Goal: Check status: Check status

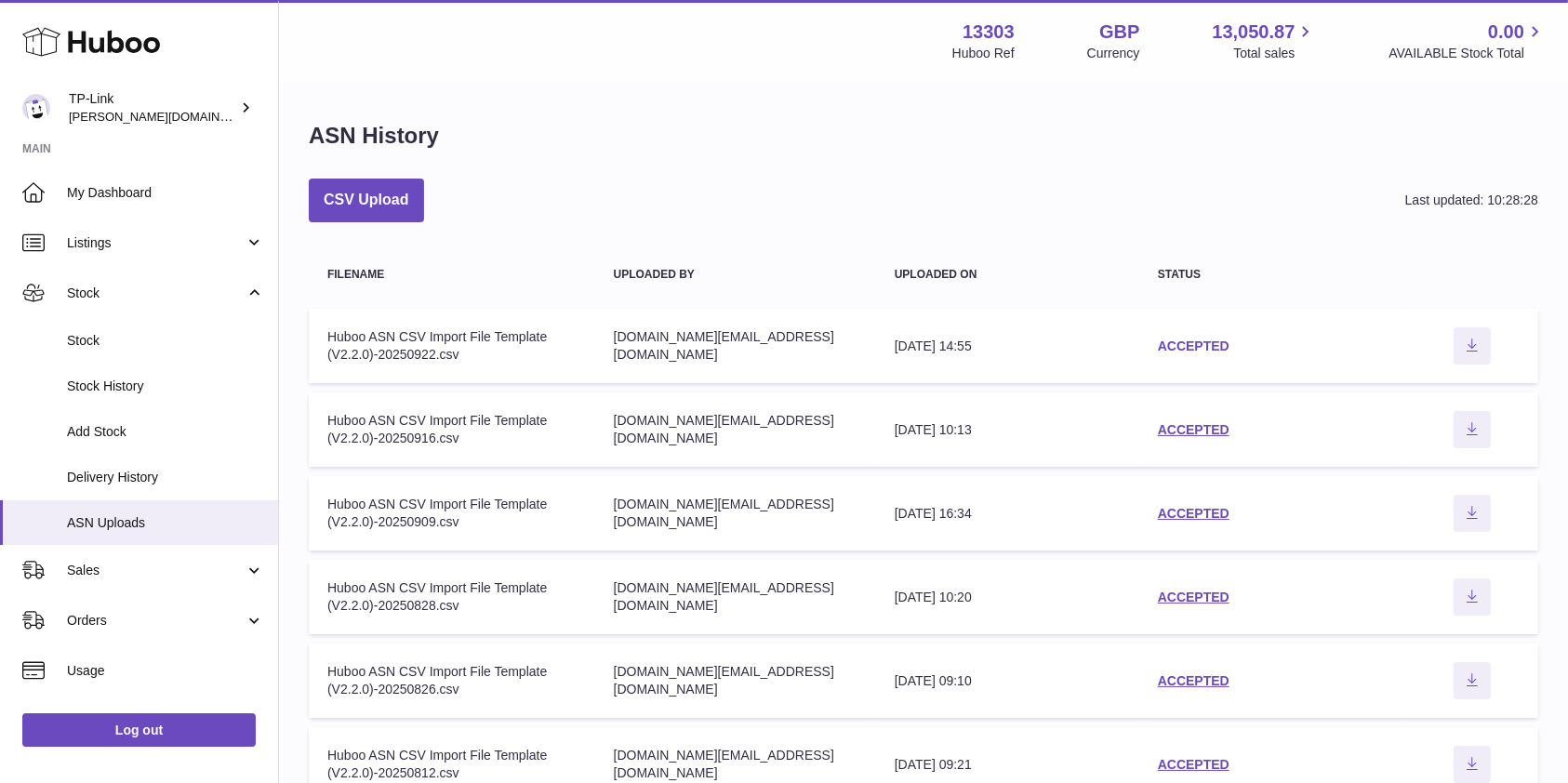
click at [1190, 338] on link "ACCEPTED" at bounding box center [1194, 345] width 72 height 15
click at [1182, 352] on link "ACCEPTED" at bounding box center [1194, 345] width 72 height 15
click at [1191, 346] on link "ACCEPTED" at bounding box center [1194, 345] width 72 height 15
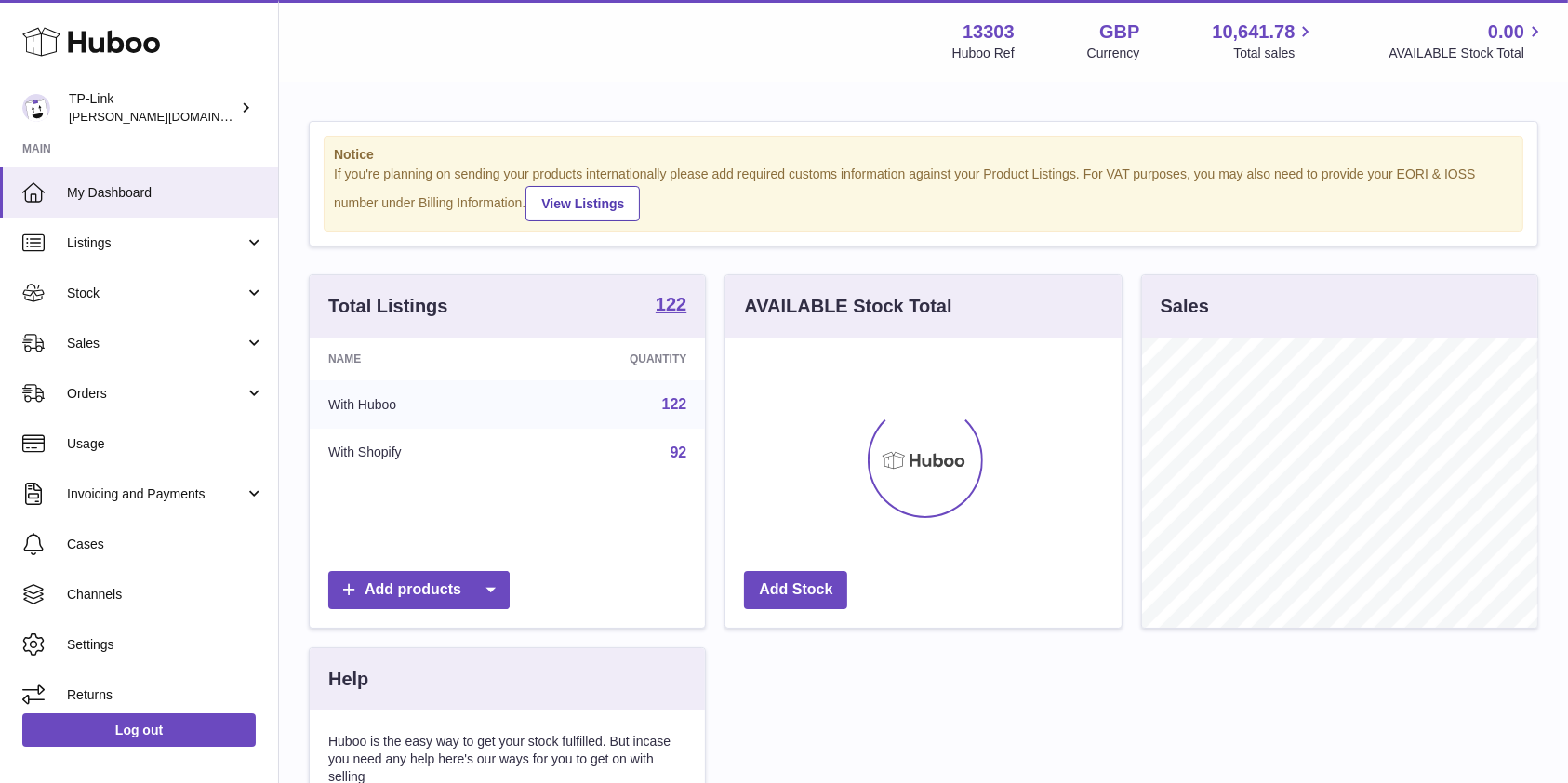
scroll to position [290, 395]
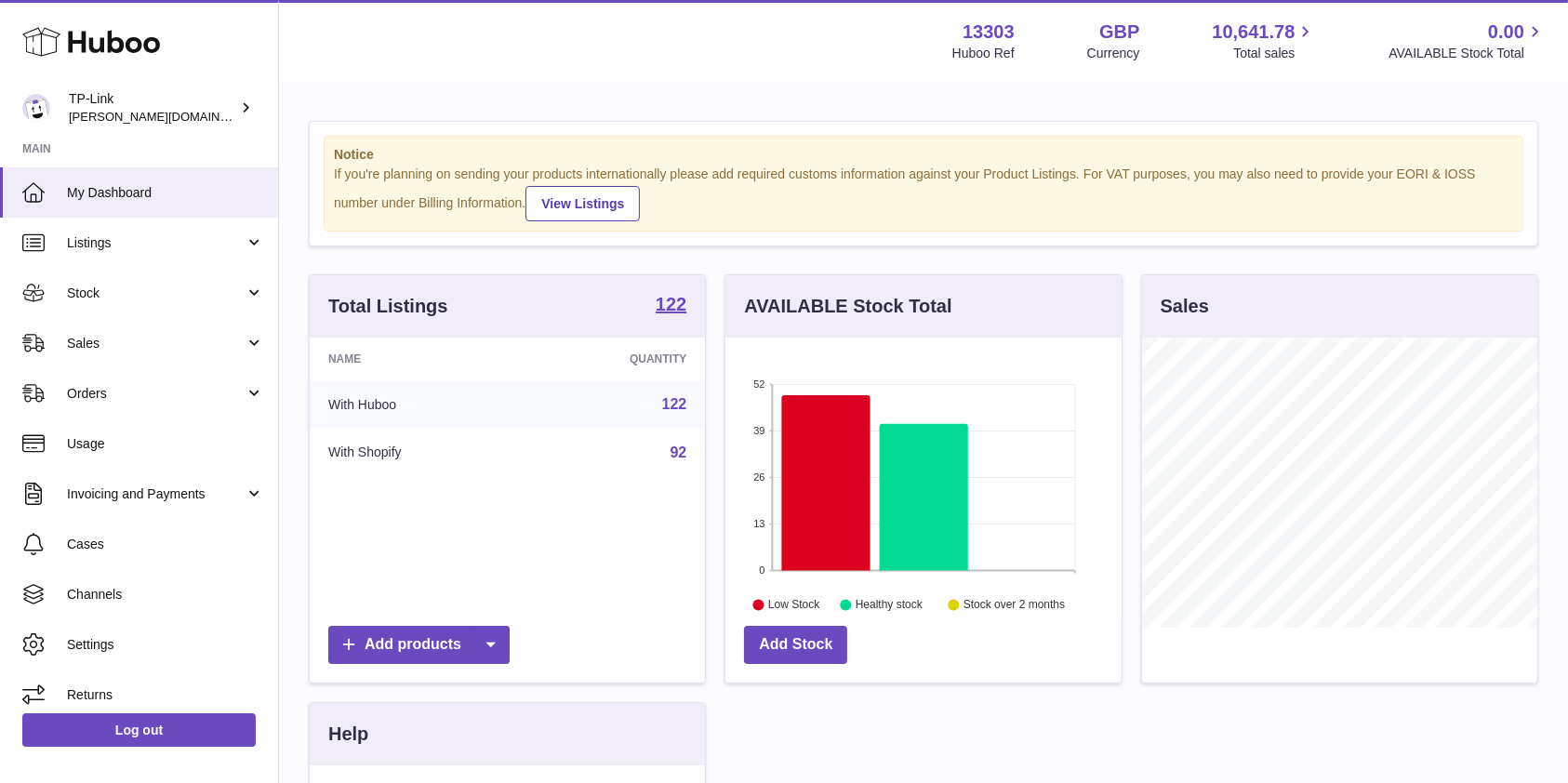
drag, startPoint x: 1273, startPoint y: 96, endPoint x: 375, endPoint y: 292, distance: 919.1
click at [1273, 96] on div "Notice If you're planning on sending your products internationally please add r…" at bounding box center [923, 579] width 1289 height 991
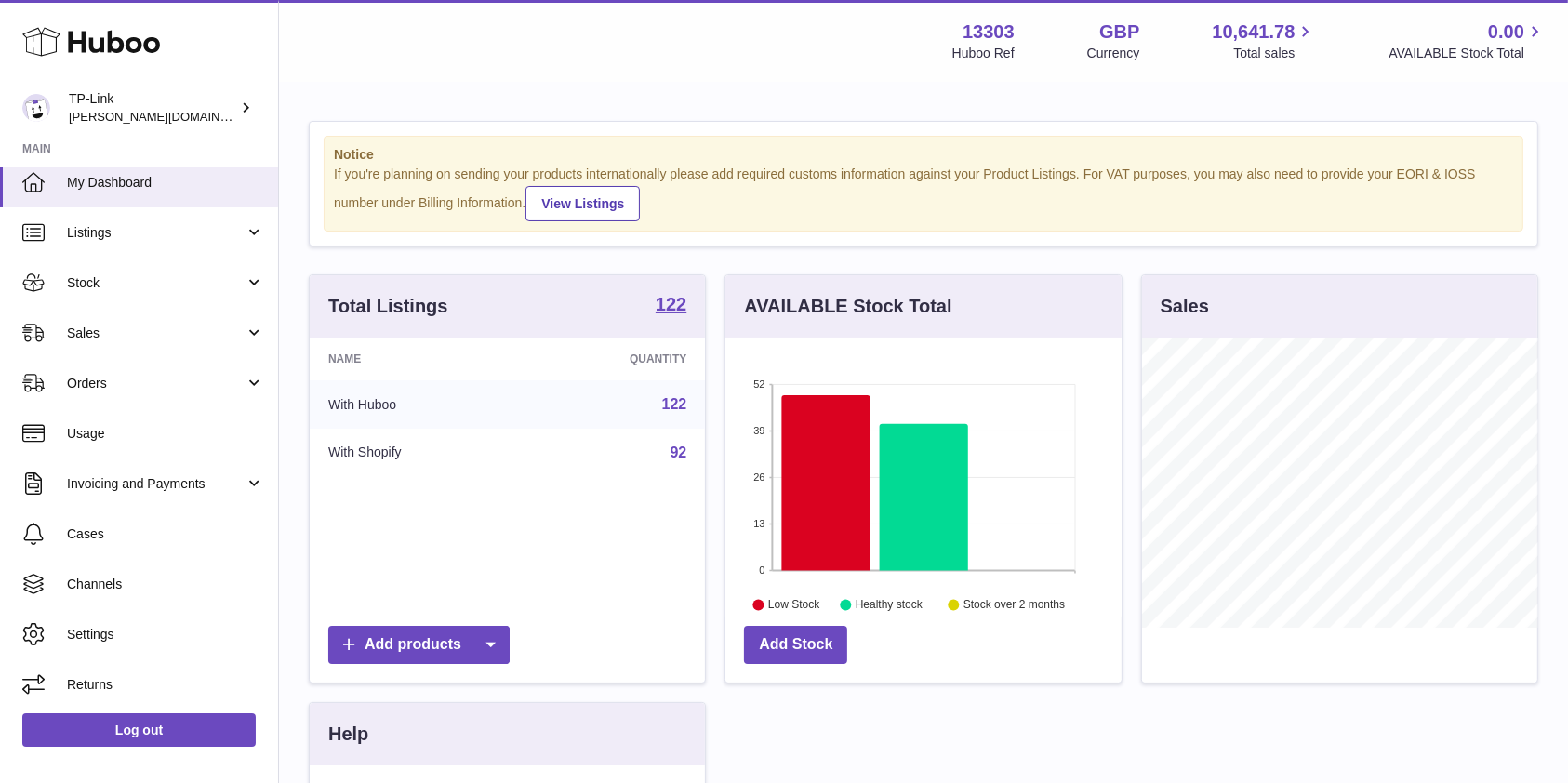
click at [1264, 98] on div "Notice If you're planning on sending your products internationally please add r…" at bounding box center [923, 579] width 1289 height 991
click at [142, 283] on span "Stock" at bounding box center [155, 283] width 178 height 17
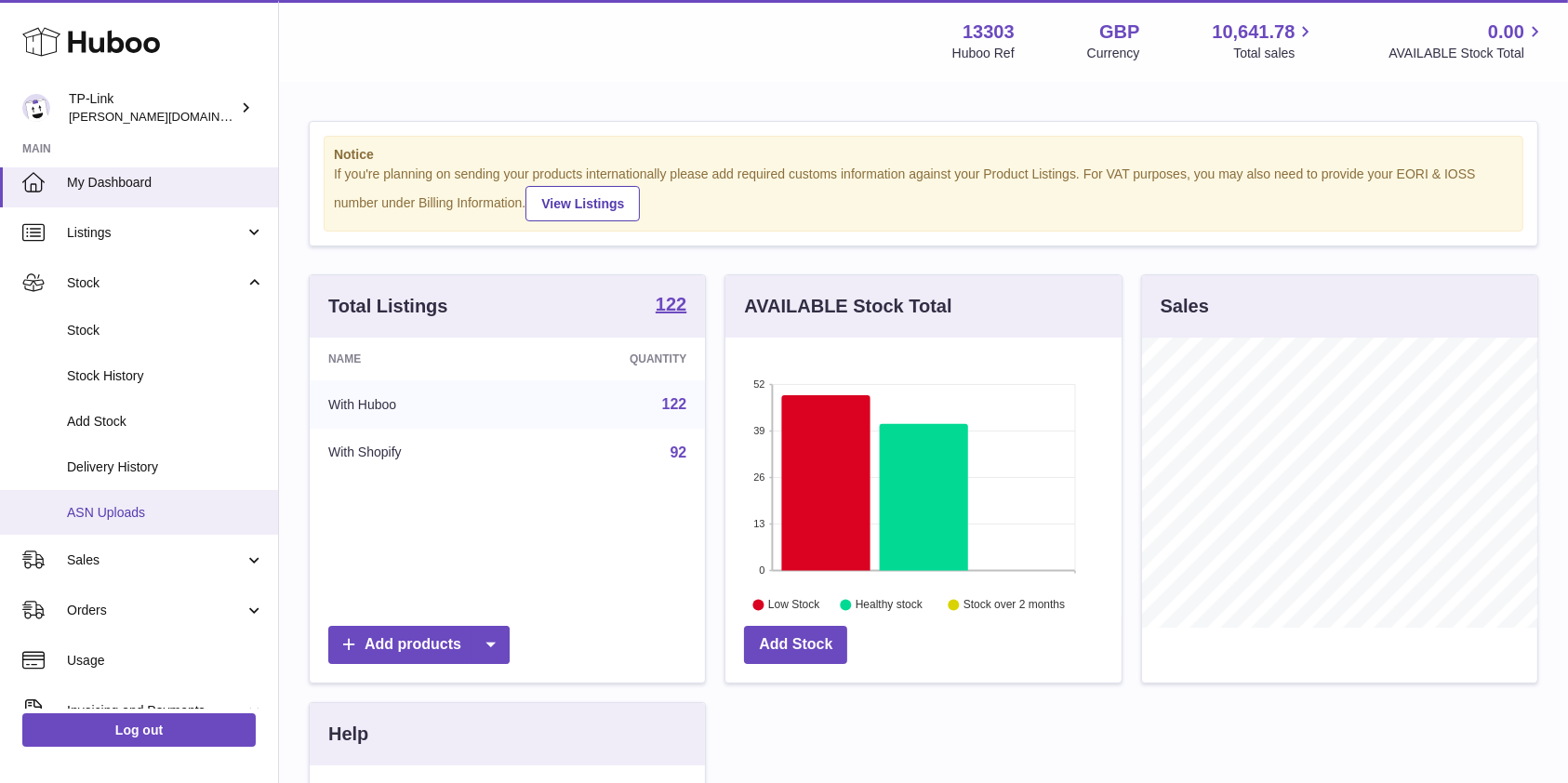
click at [153, 513] on span "ASN Uploads" at bounding box center [165, 513] width 197 height 17
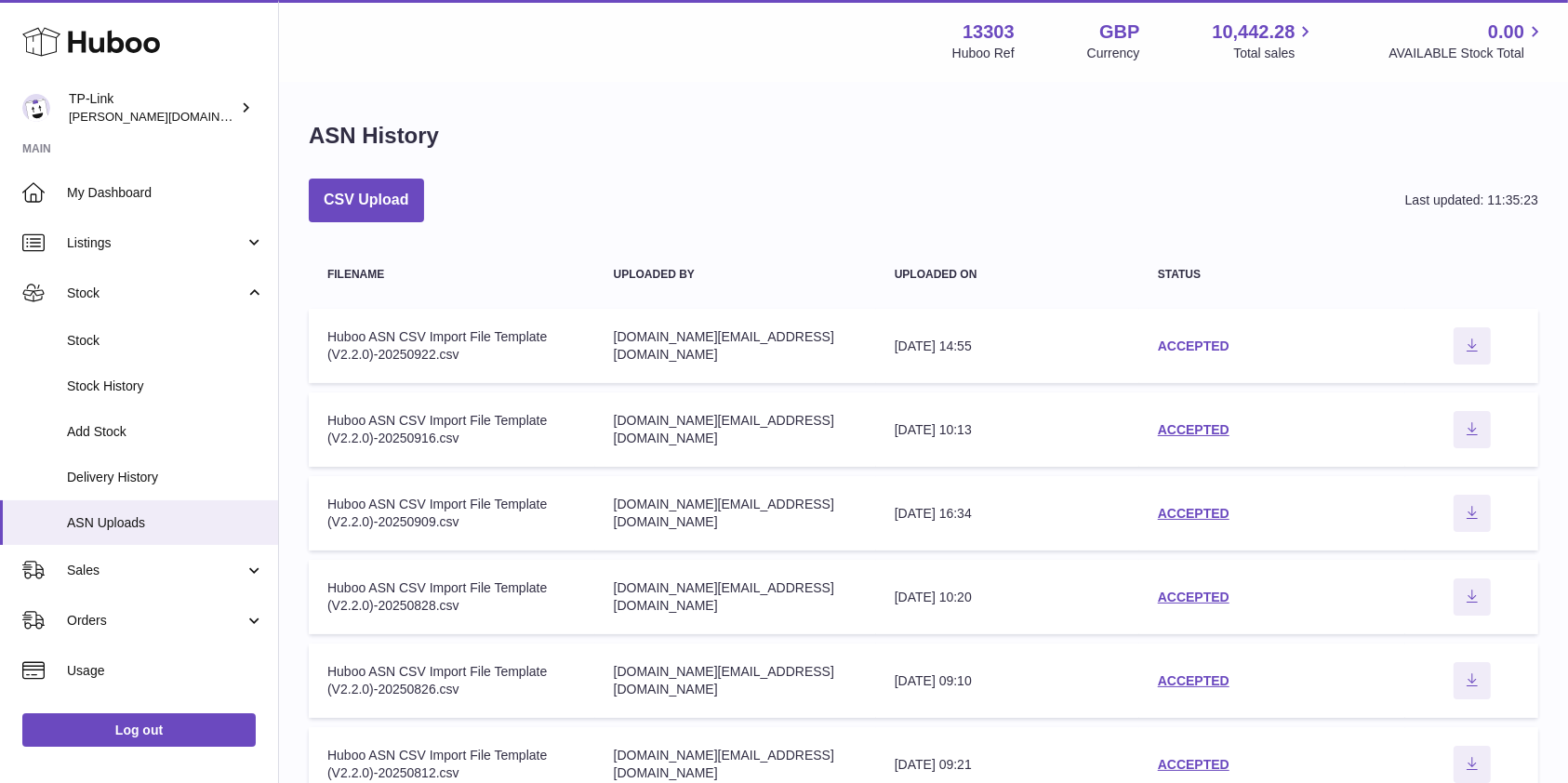
click at [1195, 339] on link "ACCEPTED" at bounding box center [1194, 345] width 72 height 15
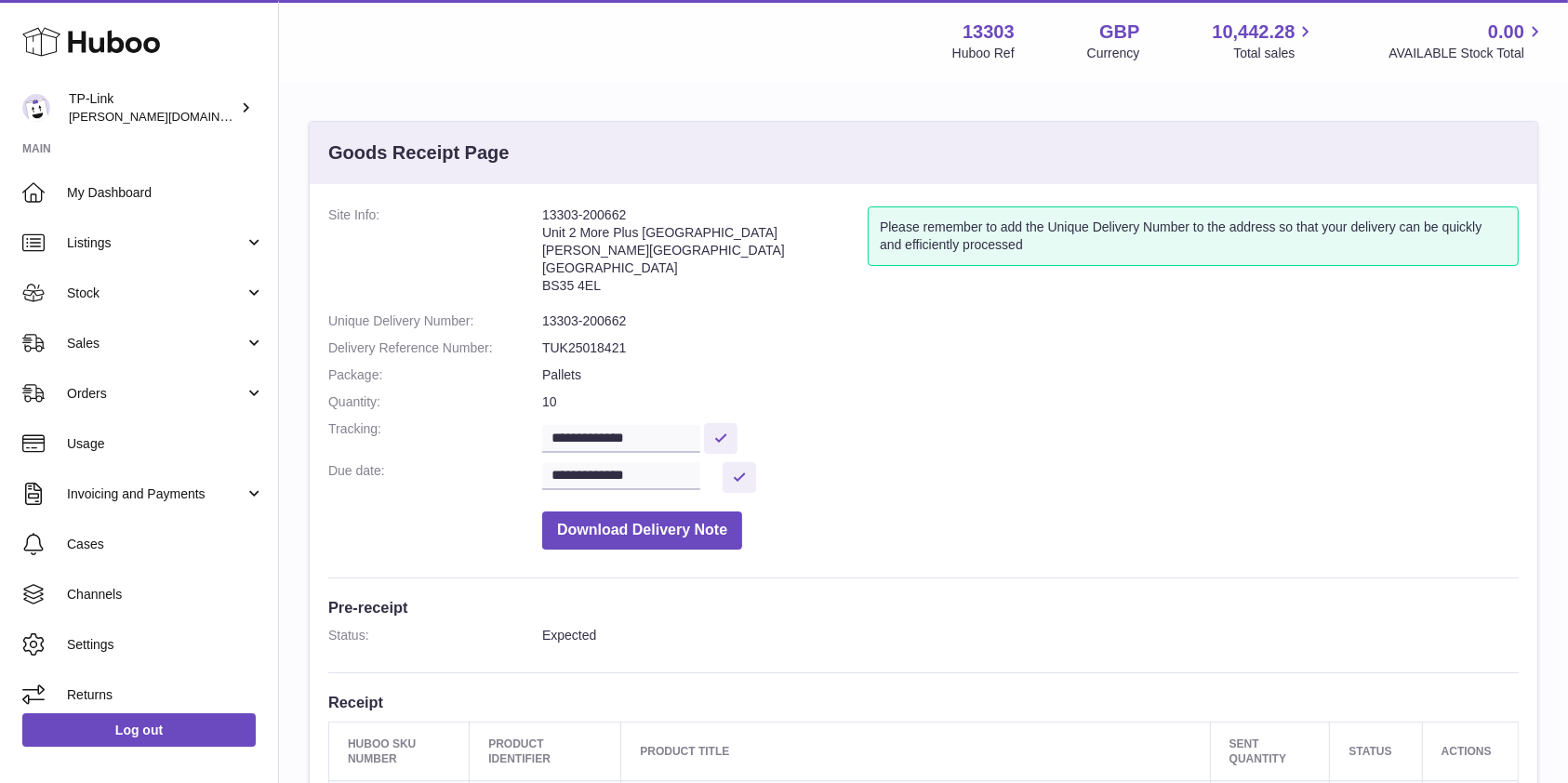
click at [1369, 385] on dl "**********" at bounding box center [923, 382] width 1190 height 353
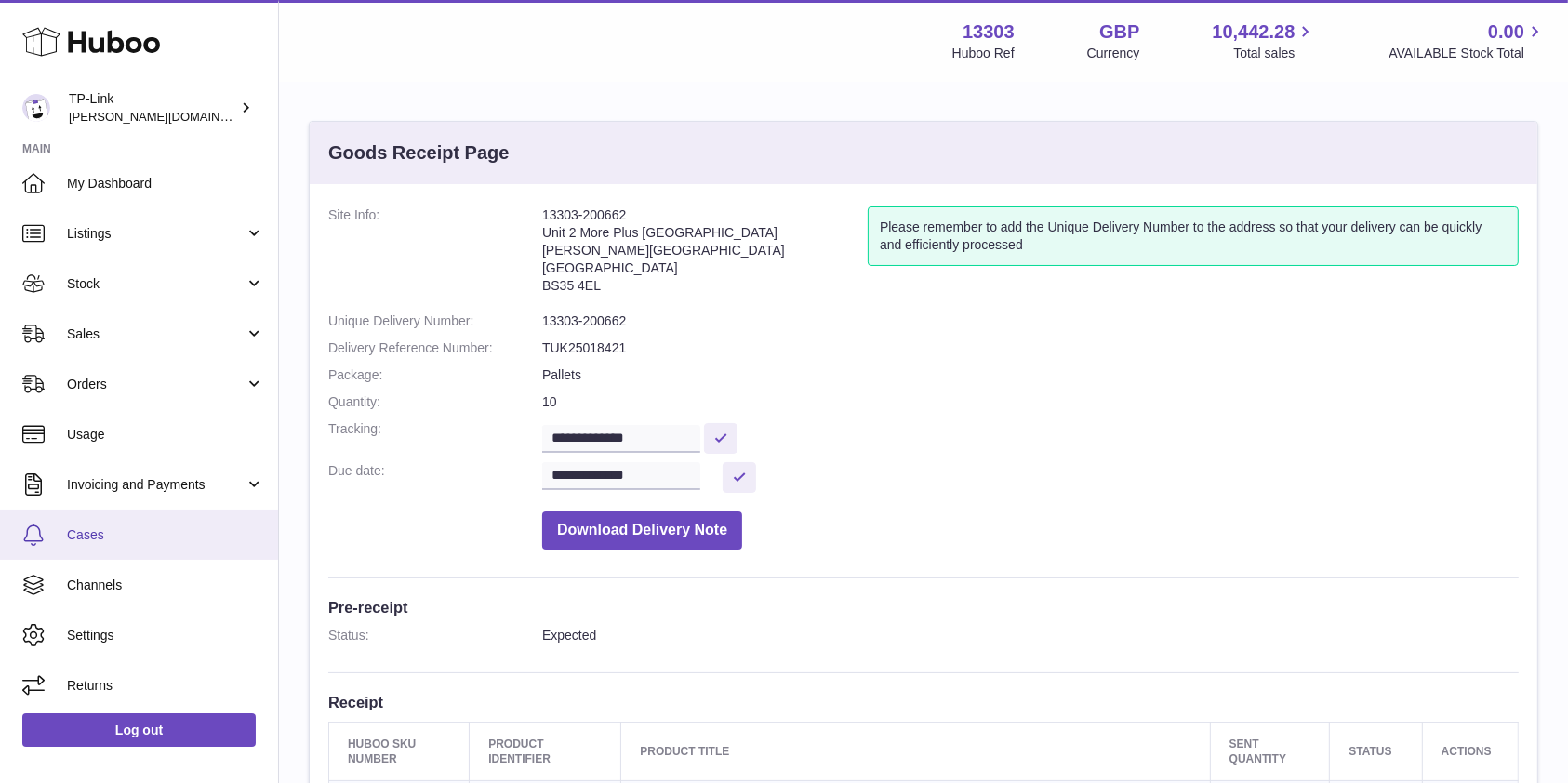
scroll to position [11, 0]
drag, startPoint x: 1232, startPoint y: 388, endPoint x: 388, endPoint y: 456, distance: 846.7
click at [1233, 389] on dl "**********" at bounding box center [923, 382] width 1190 height 353
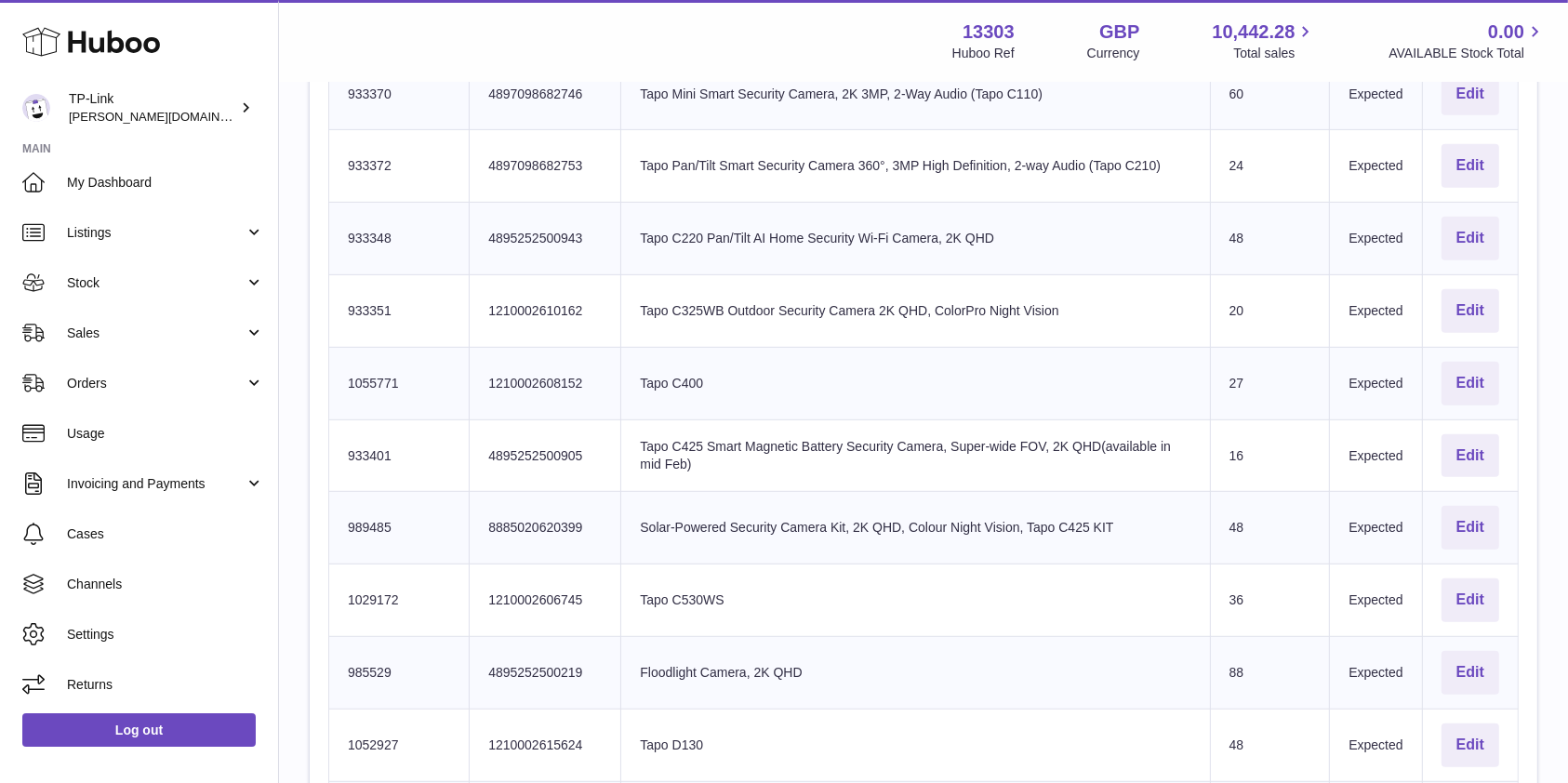
scroll to position [0, 0]
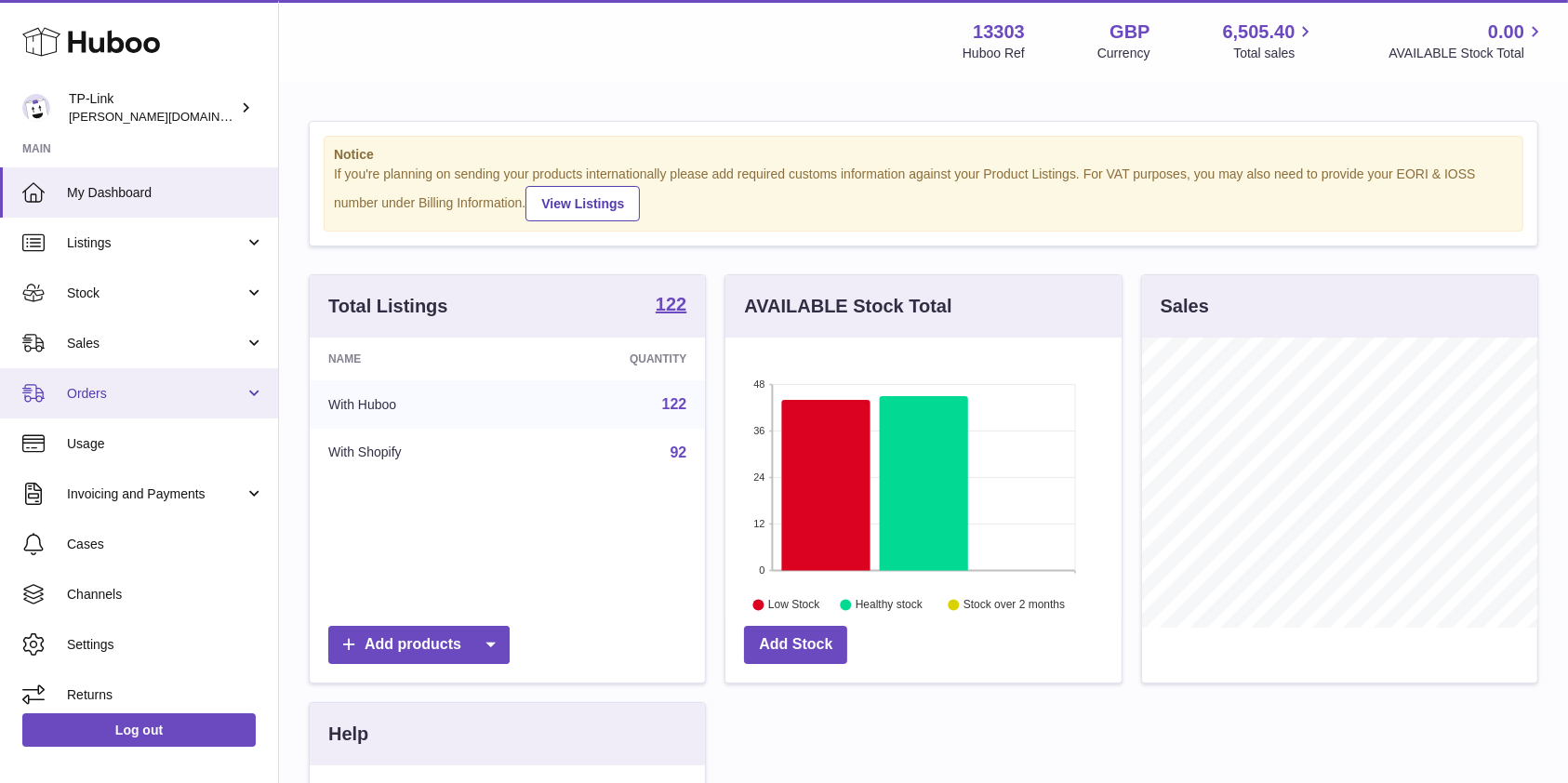
scroll to position [290, 395]
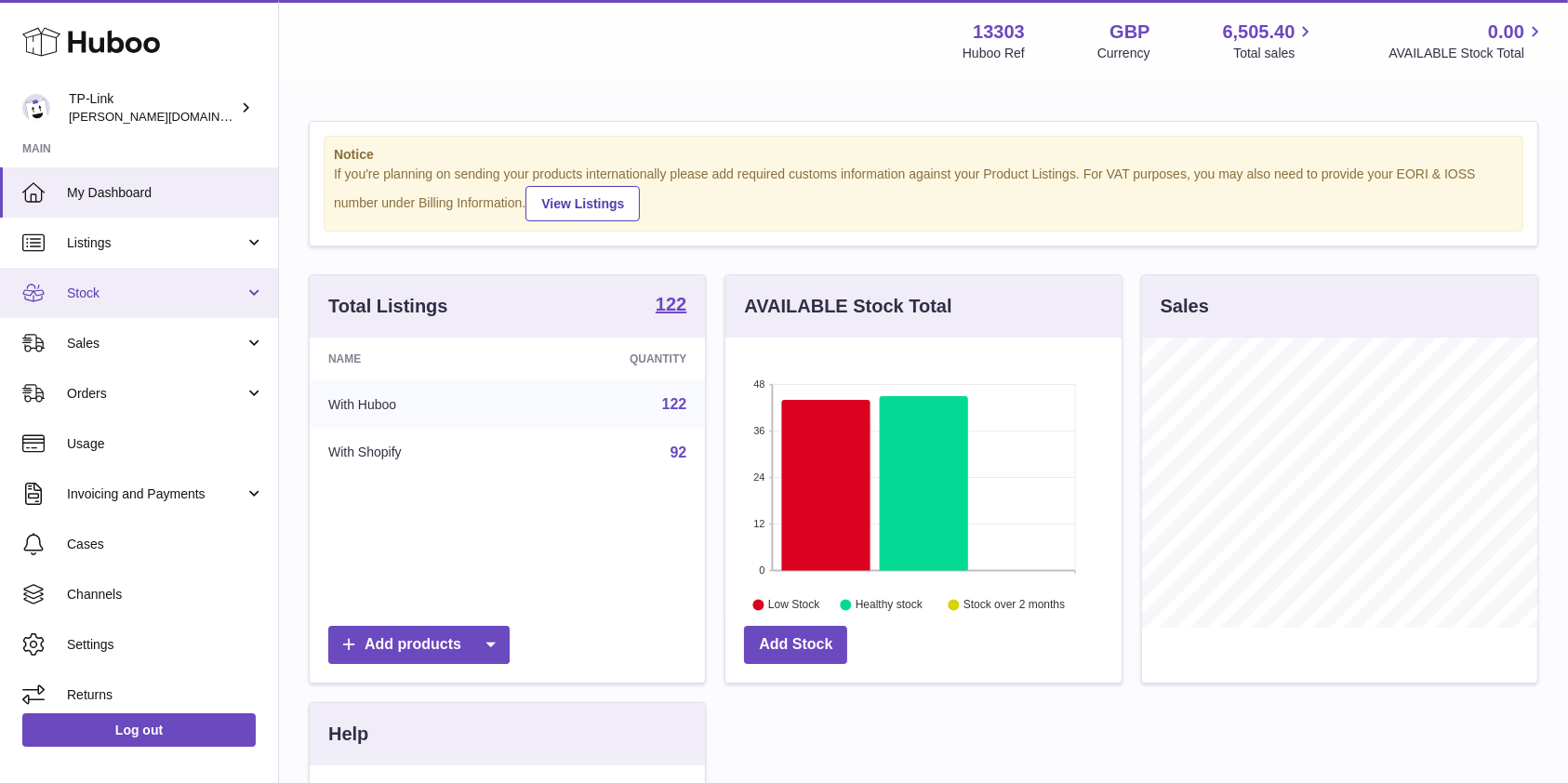
click at [136, 302] on link "Stock" at bounding box center [139, 293] width 278 height 51
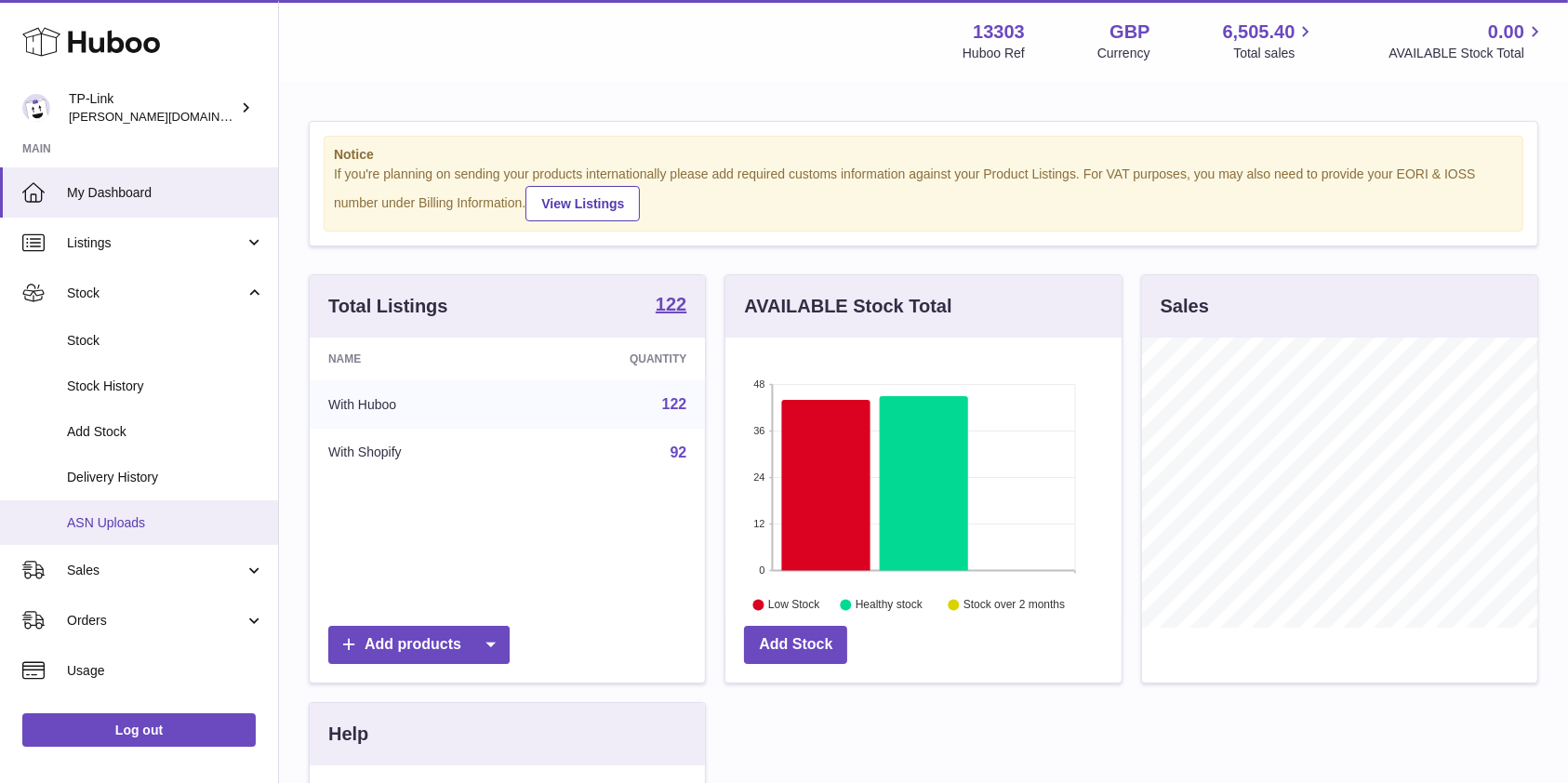
click at [132, 525] on span "ASN Uploads" at bounding box center [165, 523] width 197 height 17
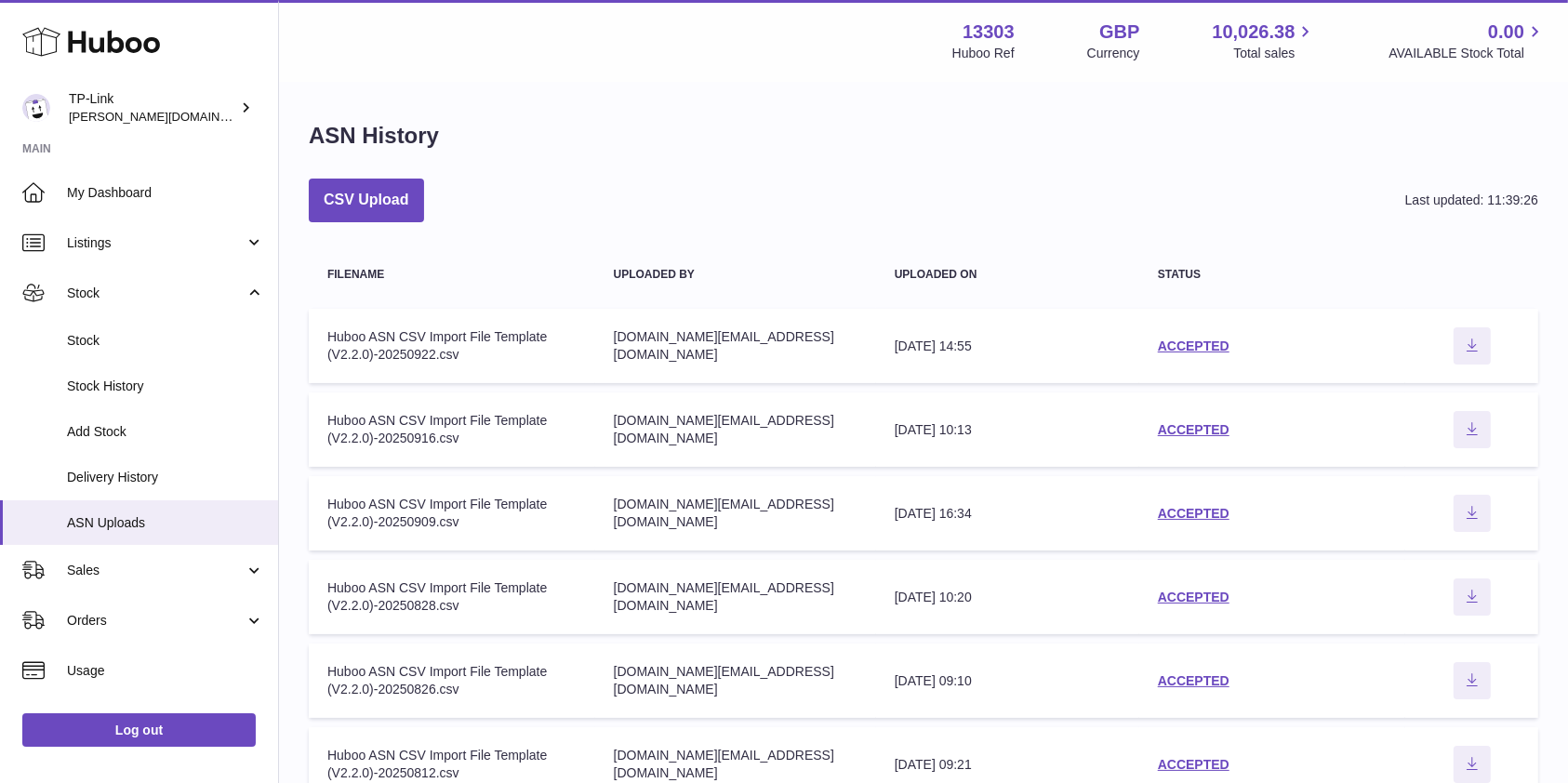
click at [1153, 337] on td "status ACCEPTED" at bounding box center [1272, 346] width 266 height 75
click at [1184, 350] on link "ACCEPTED" at bounding box center [1194, 345] width 72 height 15
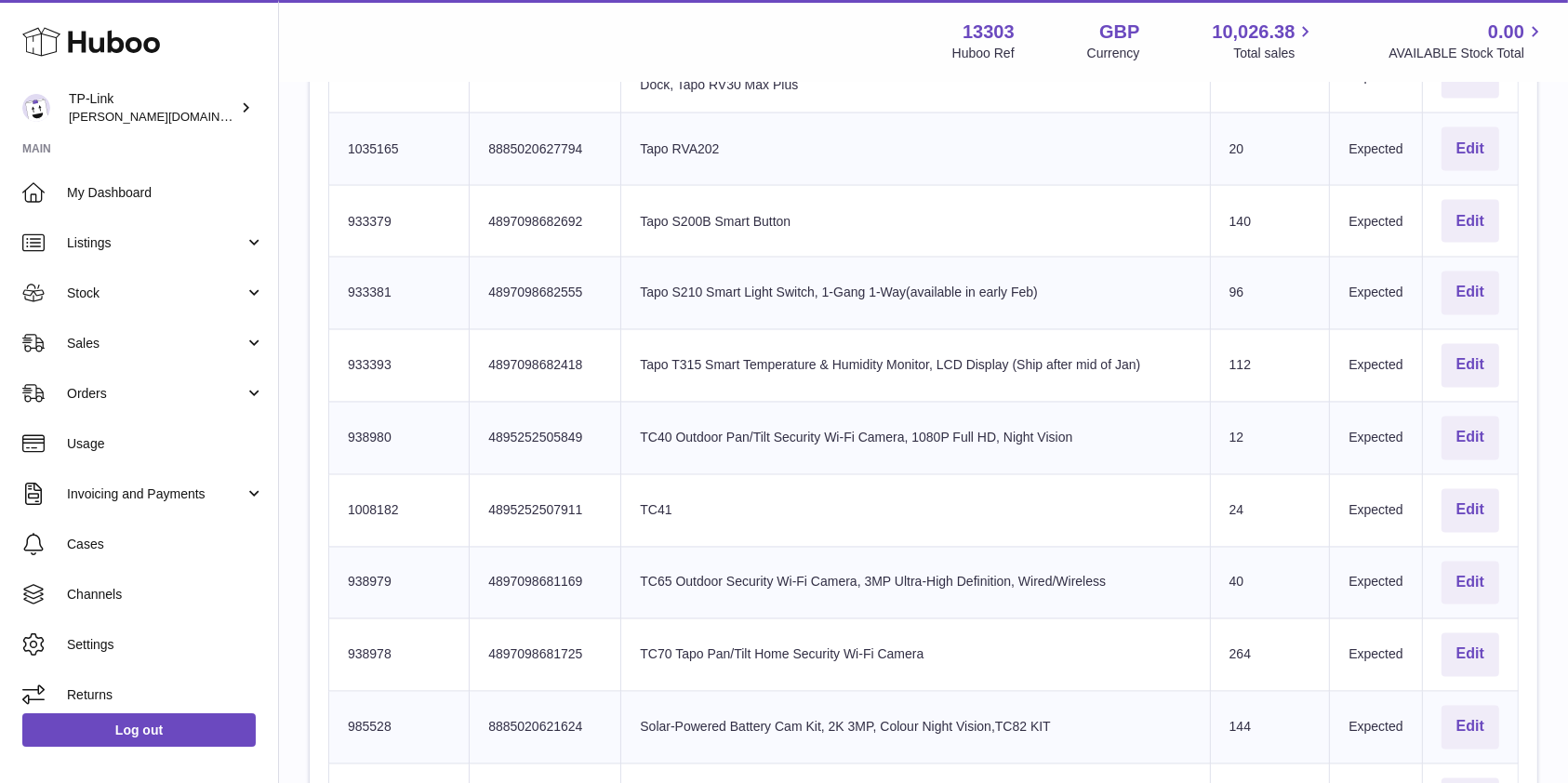
scroll to position [3779, 0]
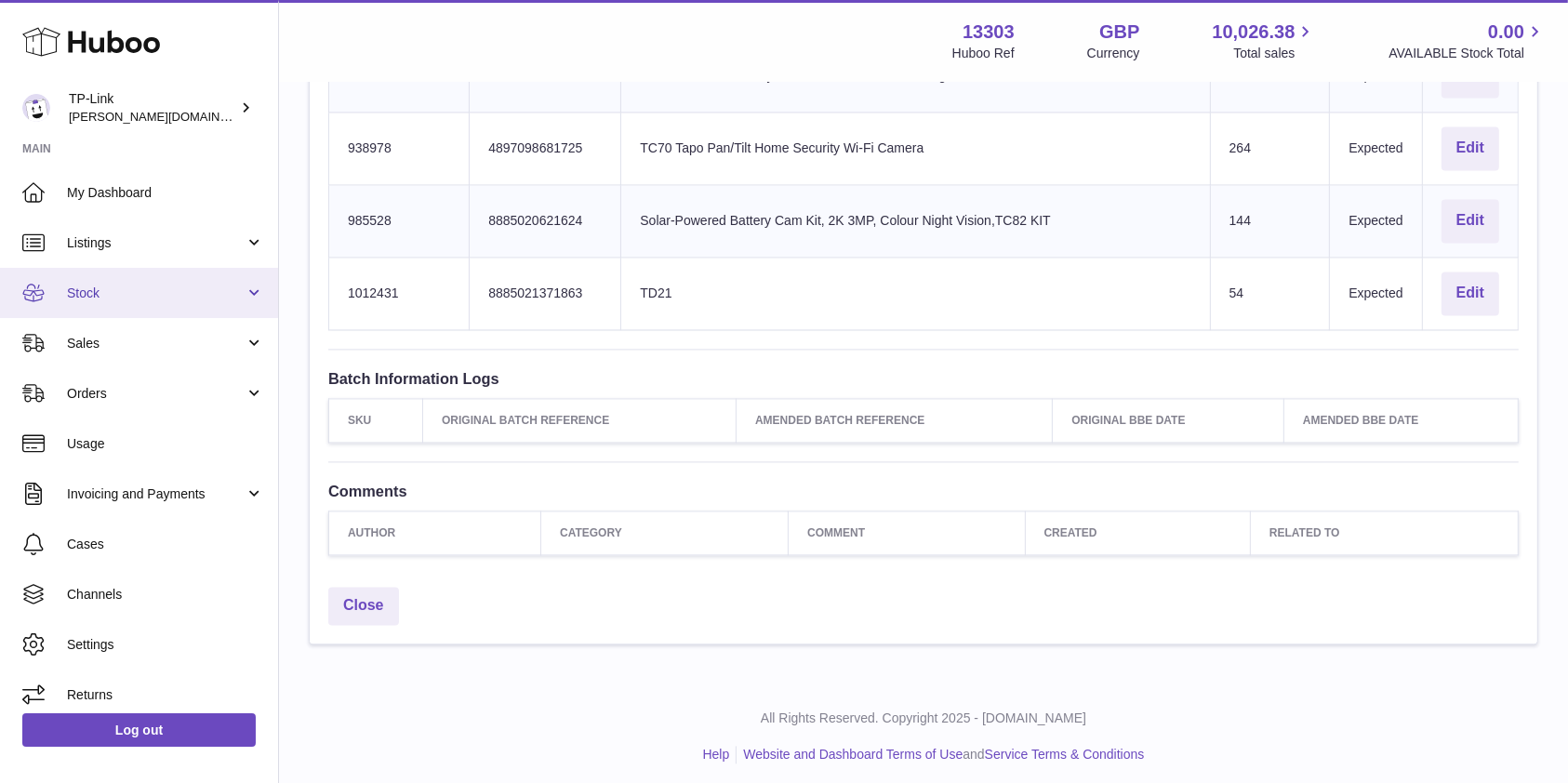
click at [171, 297] on span "Stock" at bounding box center [155, 293] width 178 height 17
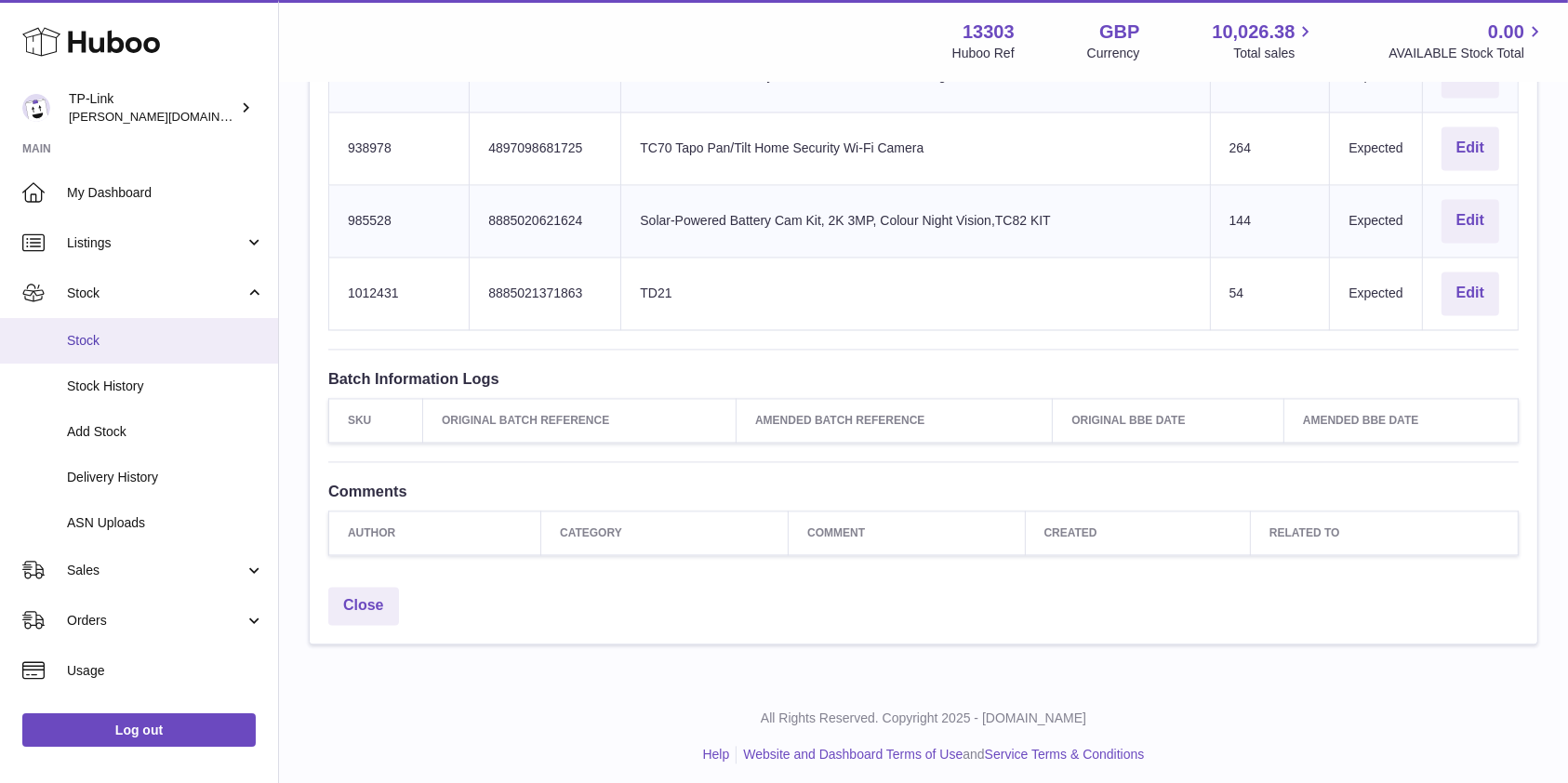
drag, startPoint x: 162, startPoint y: 343, endPoint x: 176, endPoint y: 345, distance: 14.1
click at [162, 344] on span "Stock" at bounding box center [165, 341] width 197 height 17
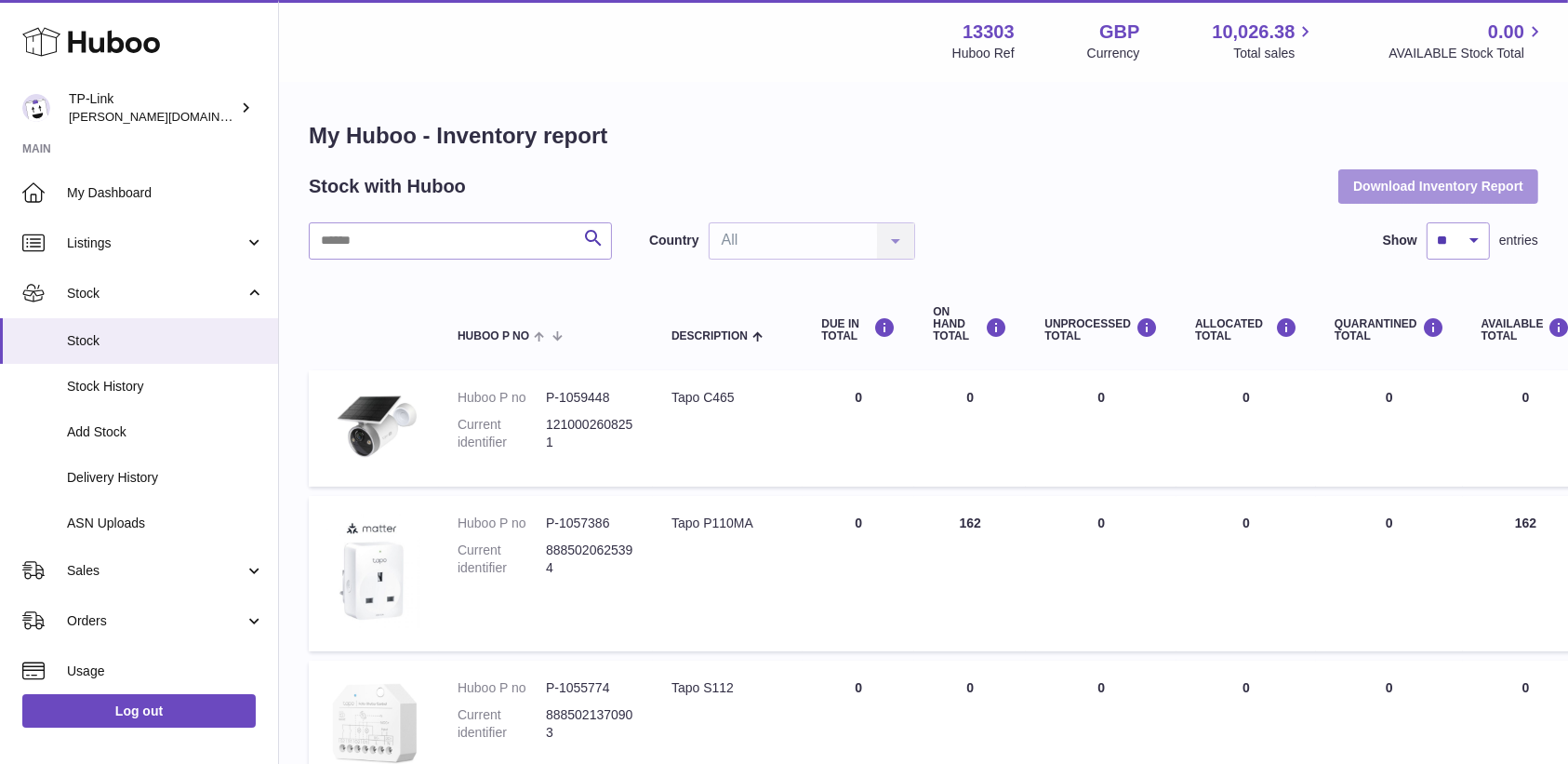
click at [1465, 190] on button "Download Inventory Report" at bounding box center [1438, 186] width 200 height 33
